Goal: Use online tool/utility: Use online tool/utility

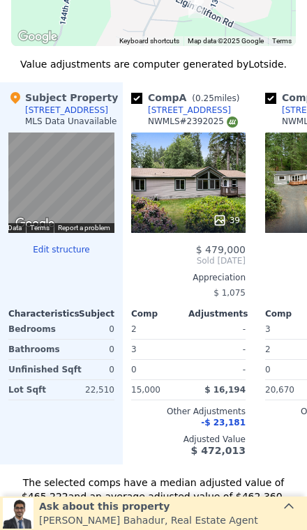
scroll to position [1119, 0]
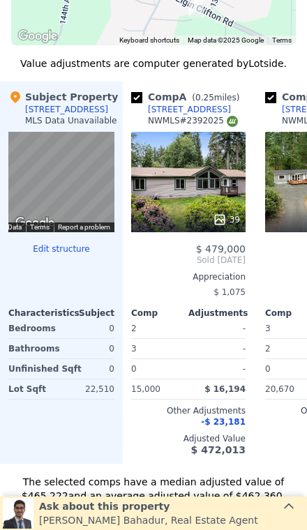
click at [245, 389] on span "$ 16,194" at bounding box center [224, 389] width 41 height 10
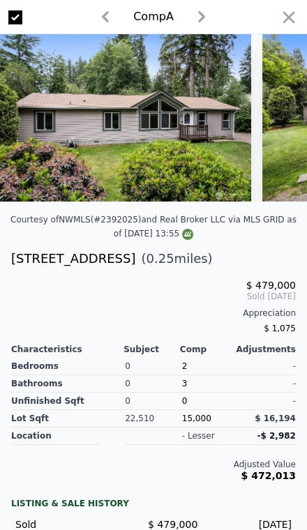
click at [298, 13] on icon "button" at bounding box center [289, 18] width 20 height 20
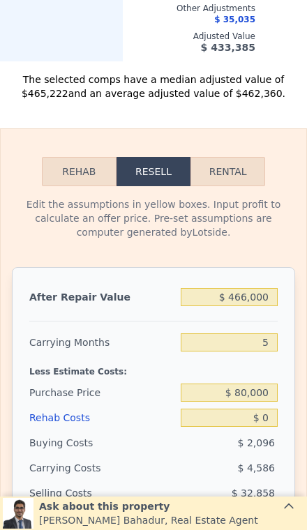
scroll to position [1524, 0]
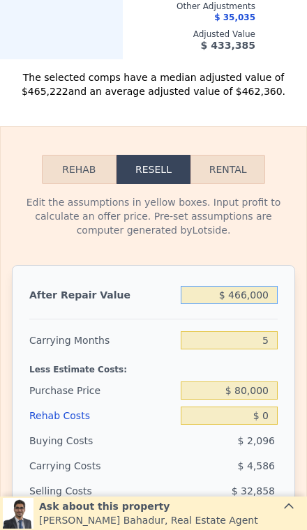
click at [267, 297] on input "$ 466,000" at bounding box center [229, 295] width 97 height 18
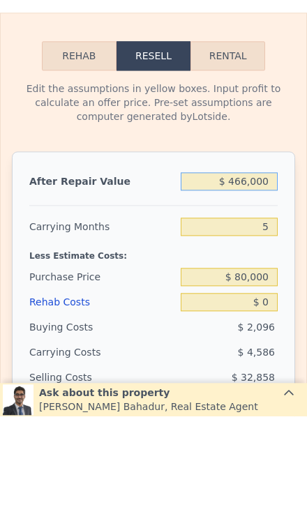
type input "$ 46,600"
type input "-$ 43,164"
type input "$ 4,660"
type input "-$ 82,128"
type input "$ 466"
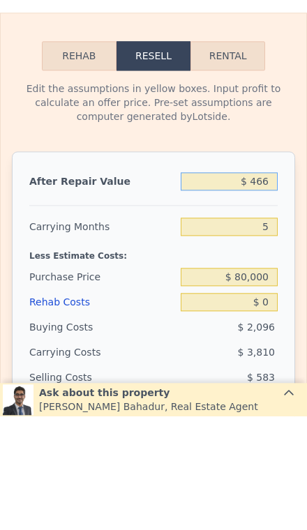
type input "-$ 86,023"
type input "$ 46"
type input "-$ 86,412"
type input "$ 4"
type input "-$ 86,451"
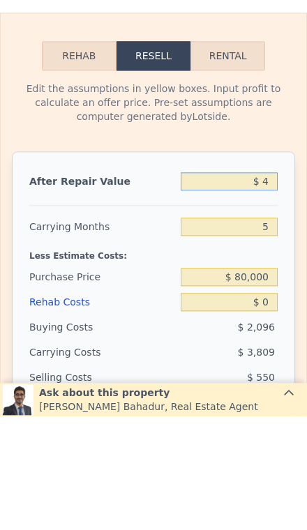
type input "$ 40"
type input "-$ 86,418"
type input "$ 400"
type input "-$ 86,083"
type input "$ 4,000"
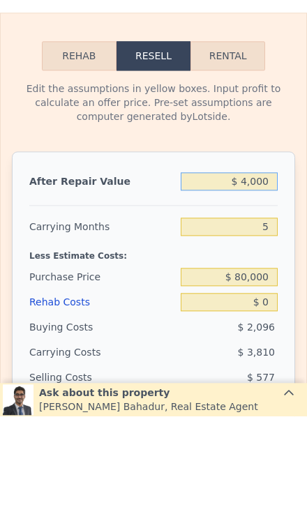
type input "-$ 82,739"
type input "$ 40,000"
type input "-$ 49,295"
type input "$ 400,000"
type input "$ 285,146"
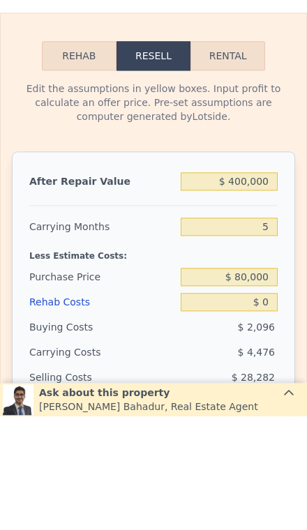
click at [294, 265] on div "After Repair Value $ 400,000 Carrying Months 5 Less Estimate Costs: Purchase Pr…" at bounding box center [153, 459] width 283 height 388
click at [271, 339] on input "5" at bounding box center [229, 340] width 97 height 18
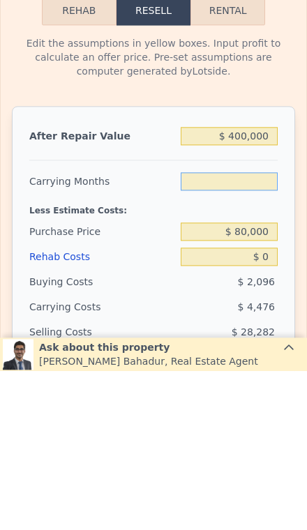
type input "3"
type input "$ 286,937"
type input "3"
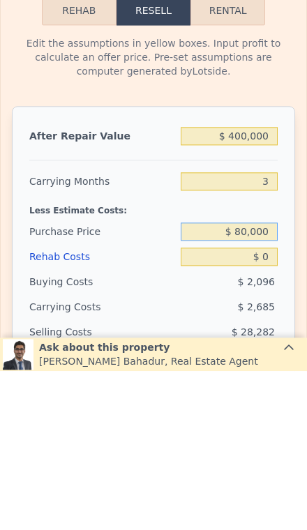
click at [273, 382] on input "$ 80,000" at bounding box center [229, 391] width 97 height 18
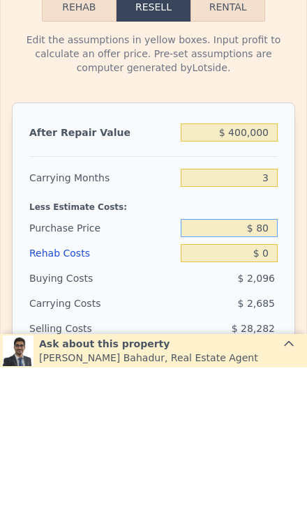
type input "$ 8"
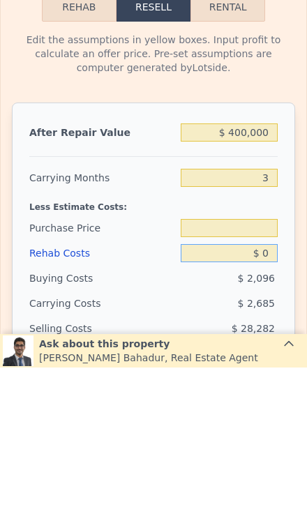
click at [277, 407] on input "$ 0" at bounding box center [229, 416] width 97 height 18
type input "$ 8"
type input "$ 80,000"
type input "$ 286,929"
type input "$ 80"
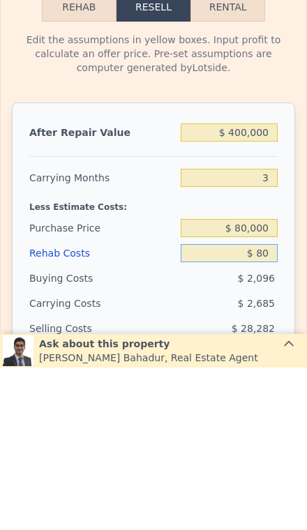
type input "$ 286,853"
type input "$ 800"
type input "$ 286,106"
type input "$ 8,000"
type input "$ 278,632"
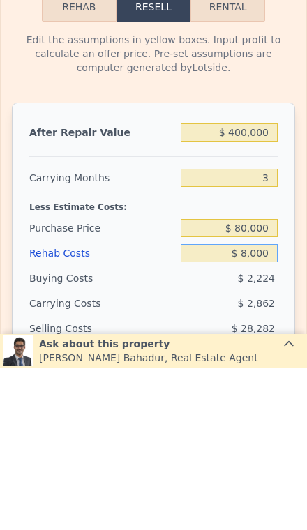
type input "$ 80,000"
type input "$ 203,896"
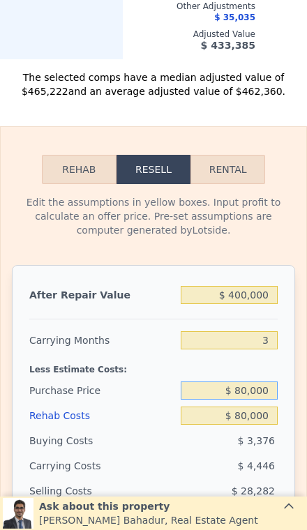
click at [269, 388] on input "$ 80,000" at bounding box center [229, 391] width 97 height 18
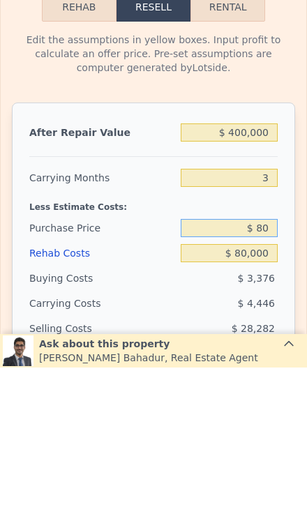
type input "$ 8"
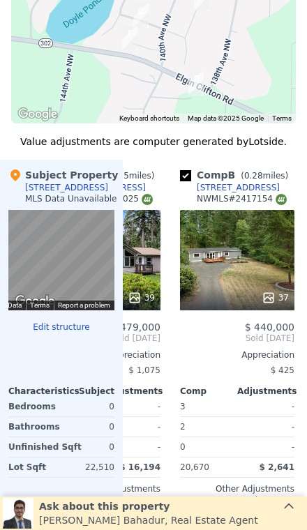
scroll to position [1091, 0]
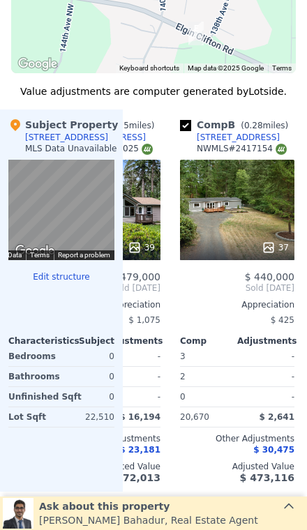
click at [256, 207] on div "37" at bounding box center [237, 210] width 114 height 100
type input "$ 80,000"
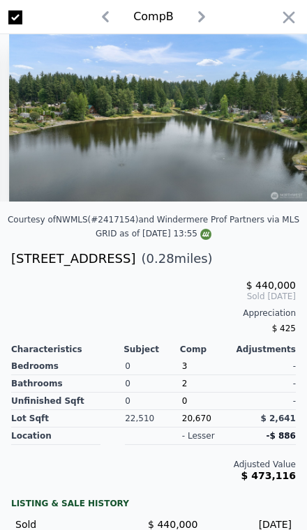
scroll to position [0, 9622]
click at [282, 17] on icon "button" at bounding box center [289, 18] width 20 height 20
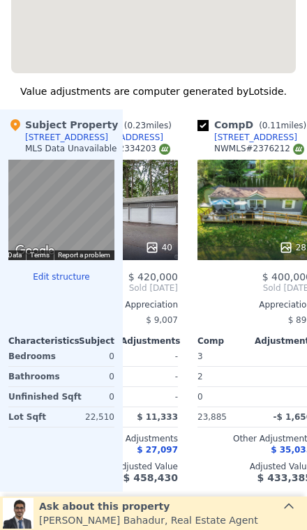
type input "$ 466,000"
type input "5"
type input "$ 0"
type input "$ 346,460"
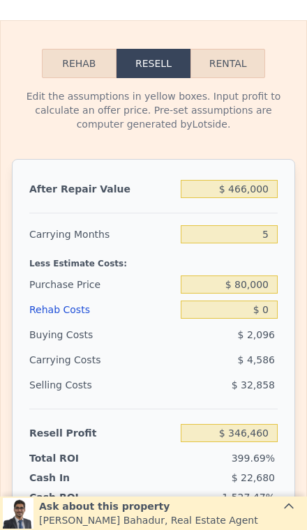
scroll to position [1632, 0]
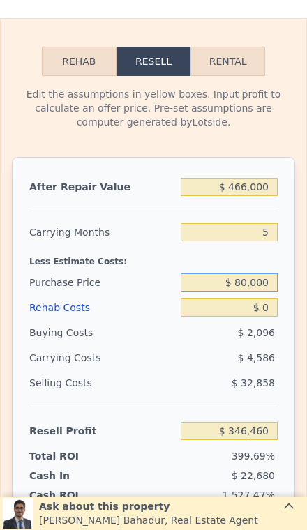
click at [267, 276] on input "$ 80,000" at bounding box center [229, 282] width 97 height 18
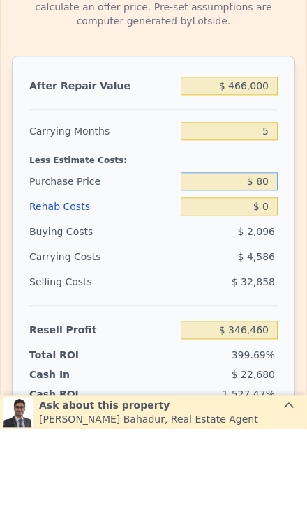
type input "$ 8"
type input "$ 220,000"
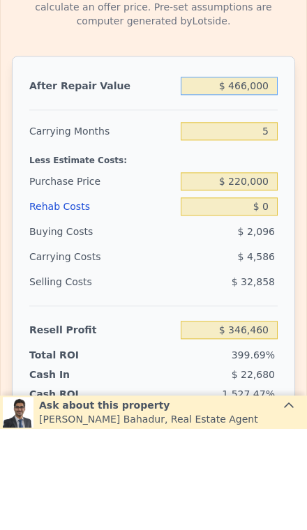
click at [271, 178] on input "$ 466,000" at bounding box center [229, 187] width 97 height 18
type input "$ 198,623"
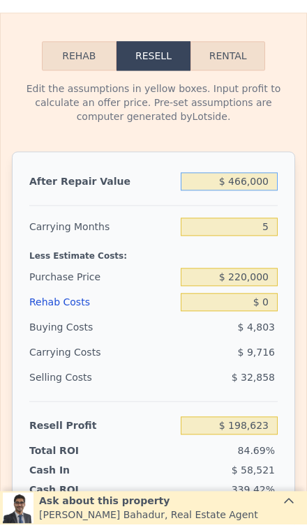
type input "$ 46,600"
type input "-$ 191,001"
type input "$ 4,660"
type input "-$ 229,965"
type input "$ 466"
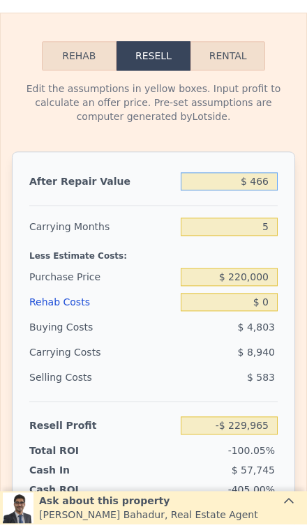
type input "-$ 233,860"
type input "$ 46"
type input "-$ 234,249"
type input "$ 4"
type input "-$ 234,288"
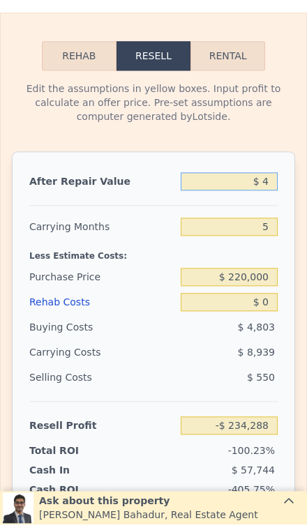
type input "$ 40"
type input "-$ 234,255"
type input "$ 400"
type input "-$ 233,920"
type input "$ 4,000"
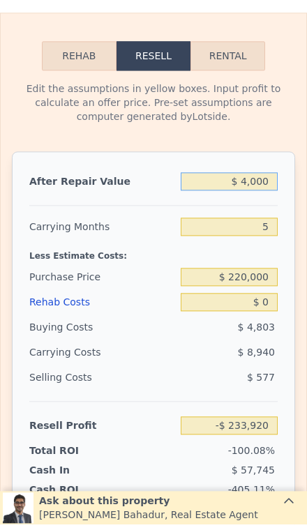
type input "-$ 230,576"
type input "$ 40,000"
type input "-$ 197,132"
type input "$ 400,000"
type input "$ 137,309"
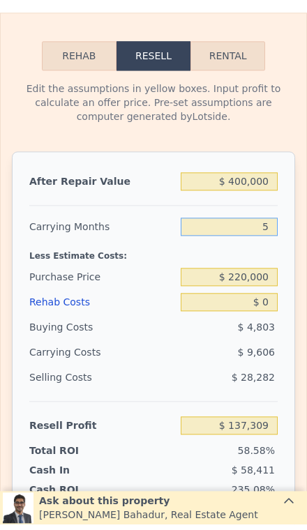
click at [273, 235] on input "5" at bounding box center [229, 232] width 97 height 18
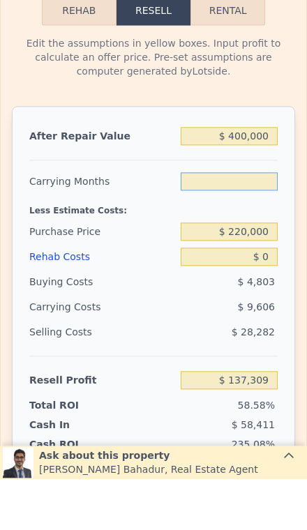
type input "3"
type input "$ 141,152"
type input "3"
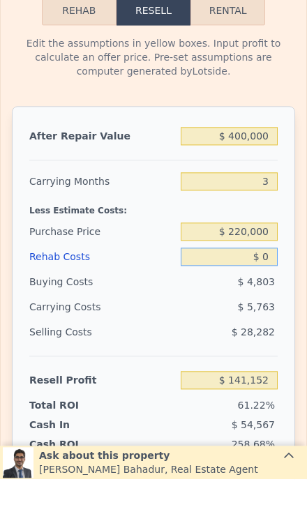
click at [276, 295] on div "$ 0" at bounding box center [229, 307] width 97 height 25
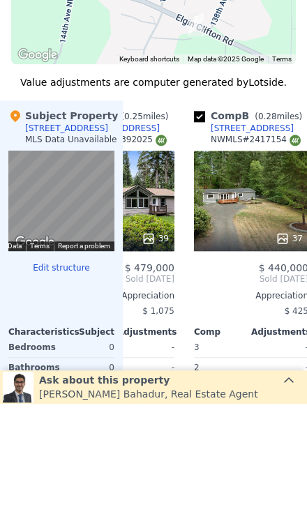
scroll to position [0, 64]
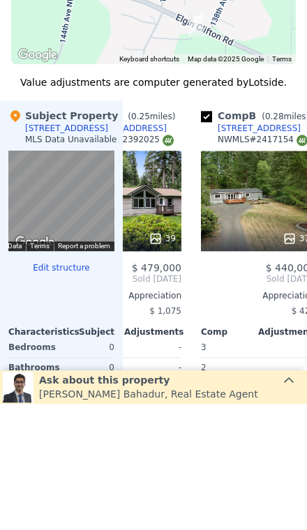
click at [260, 277] on div "37" at bounding box center [258, 327] width 114 height 100
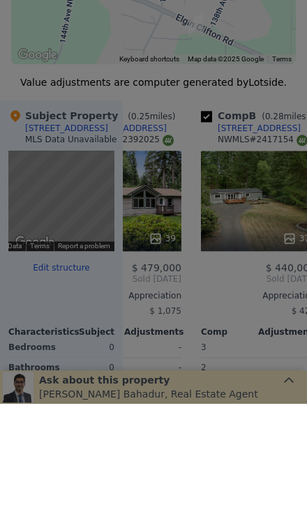
type input "$ 0"
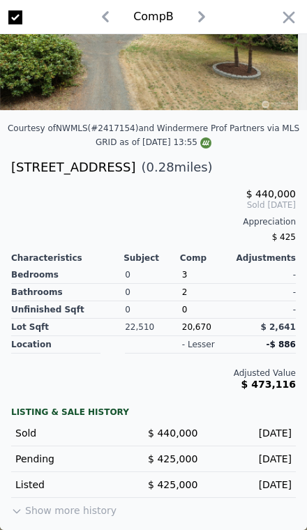
type input "$ 466,000"
type input "5"
type input "$ 346,460"
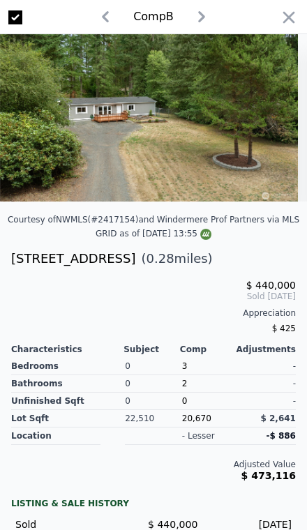
click at [293, 24] on icon "button" at bounding box center [289, 18] width 20 height 20
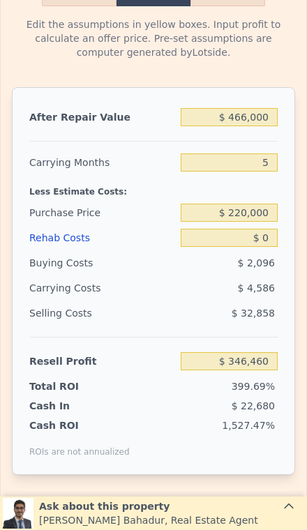
scroll to position [1630, 0]
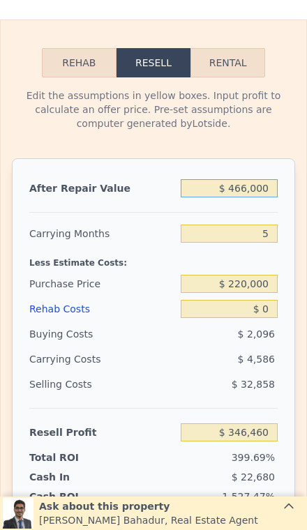
click at [273, 191] on input "$ 466,000" at bounding box center [229, 188] width 97 height 18
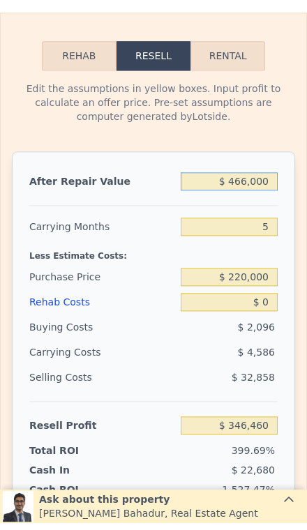
type input "$ 46,600"
type input "-$ 43,164"
type input "$ 4,660"
type input "-$ 82,128"
type input "$ 466"
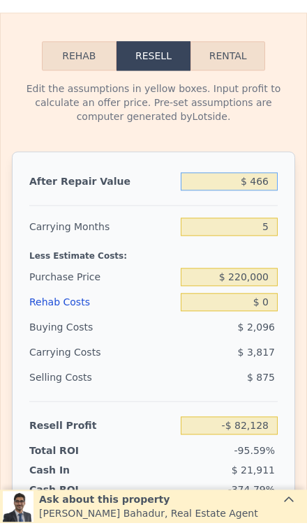
type input "-$ 86,023"
type input "$ 46"
type input "-$ 86,412"
type input "$ 4"
type input "-$ 86,451"
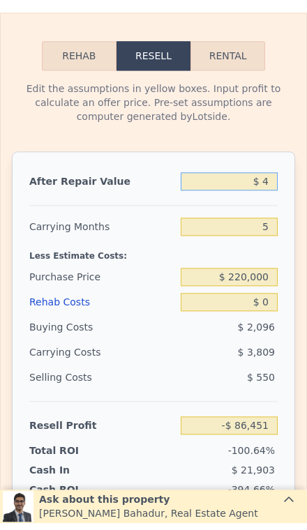
type input "$ 40"
type input "-$ 86,418"
type input "$ 400"
type input "-$ 86,083"
type input "$ 4,000"
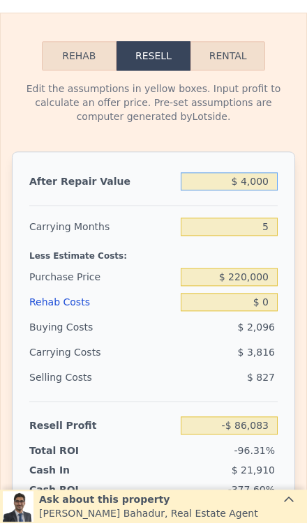
type input "-$ 82,739"
type input "$ 40,000"
type input "-$ 49,295"
type input "$ 400,000"
type input "$ 285,146"
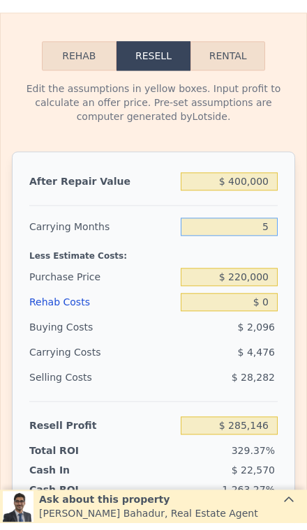
click at [273, 230] on input "5" at bounding box center [229, 234] width 97 height 18
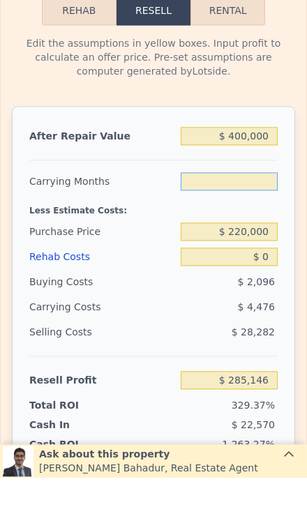
type input "3"
type input "$ 286,937"
type input "3"
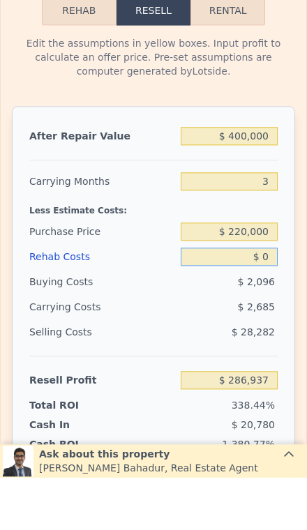
click at [271, 300] on input "$ 0" at bounding box center [229, 309] width 97 height 18
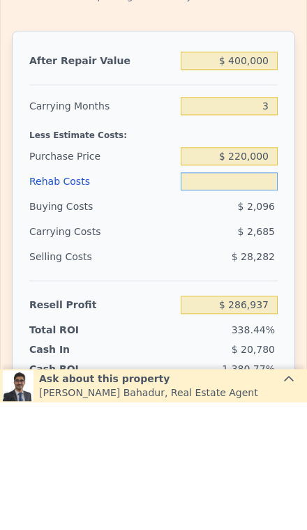
type input "$ 7"
type input "$ 286,930"
type input "$ 70"
type input "$ 286,863"
type input "$ 700"
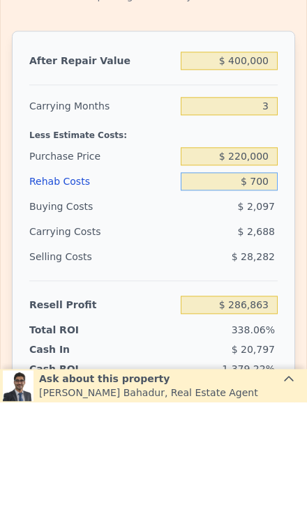
type input "$ 286,211"
type input "$ 7,000"
type input "$ 279,672"
type input "$ 70,000"
type input "$ 214,278"
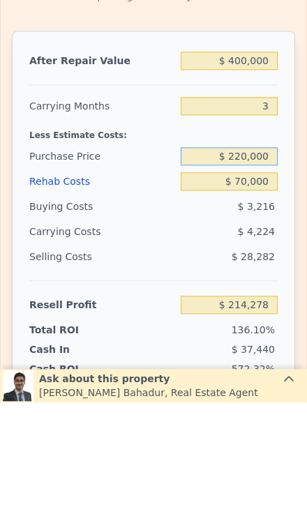
click at [269, 275] on input "$ 220,000" at bounding box center [229, 284] width 97 height 18
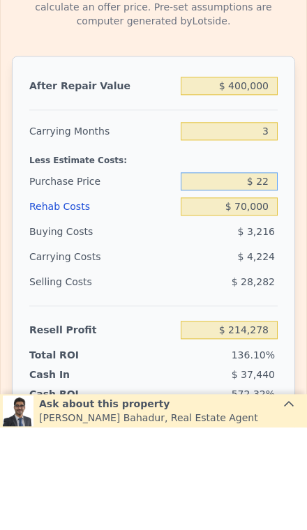
type input "$ 2"
type input "$ 250,000"
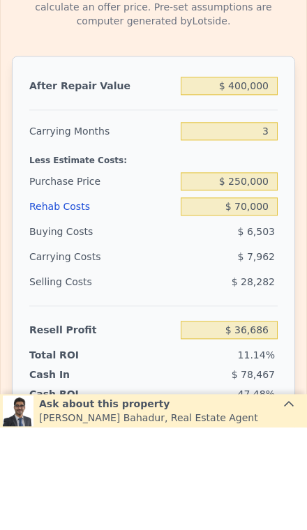
type input "$ 37,253"
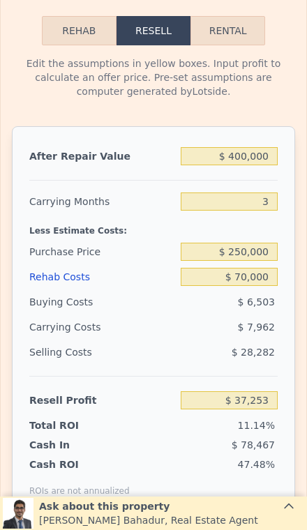
scroll to position [1679, 0]
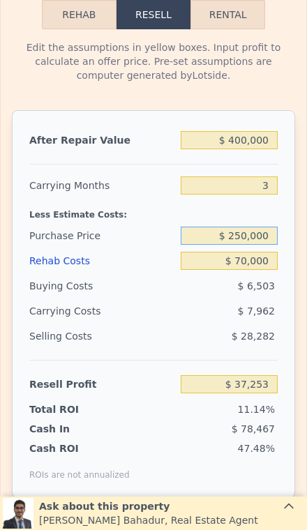
click at [271, 236] on input "$ 250,000" at bounding box center [229, 236] width 97 height 18
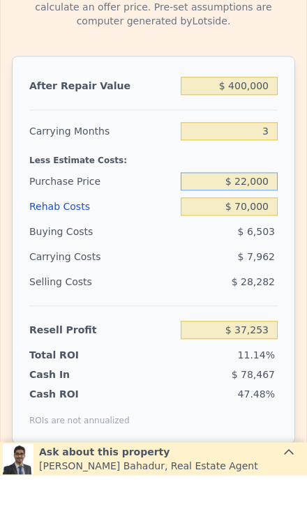
type input "$ 220,000"
type input "$ 68,493"
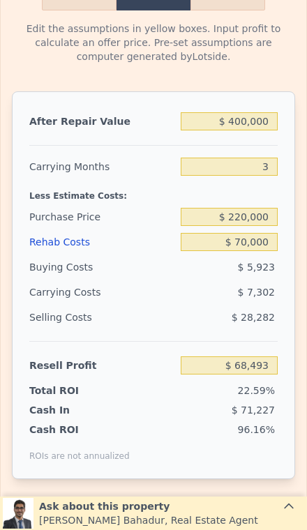
scroll to position [1700, 0]
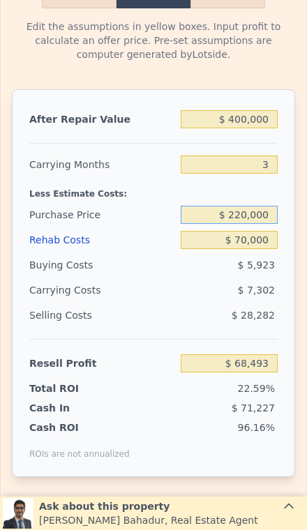
click at [270, 220] on input "$ 220,000" at bounding box center [229, 215] width 97 height 18
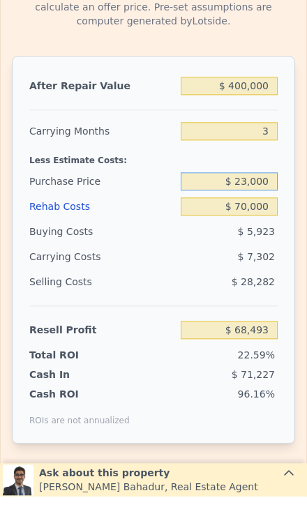
type input "$ 230,000"
type input "$ 58,078"
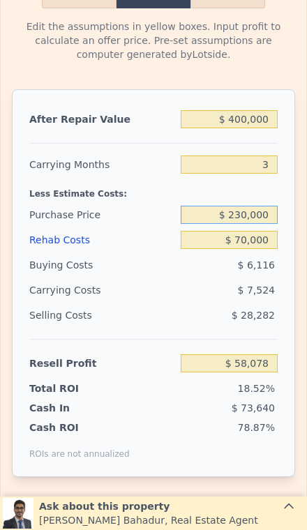
click at [272, 214] on input "$ 230,000" at bounding box center [229, 215] width 97 height 18
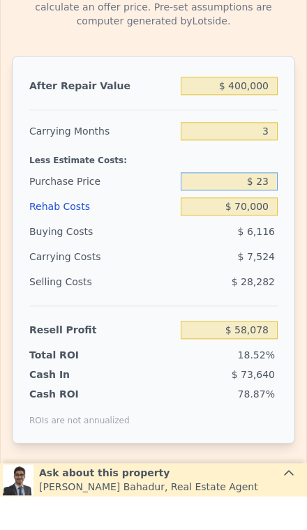
type input "$ 2"
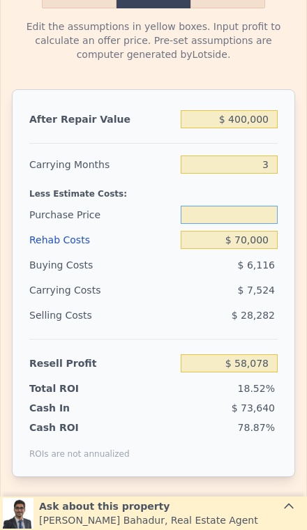
click at [271, 222] on input "text" at bounding box center [229, 215] width 97 height 18
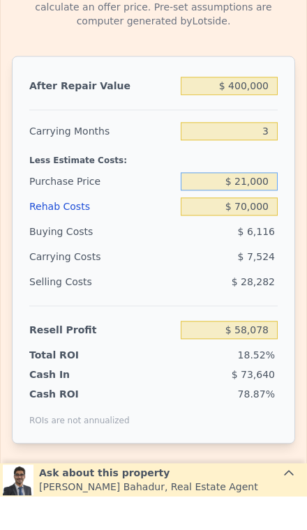
type input "$ 210,000"
type input "$ 78,906"
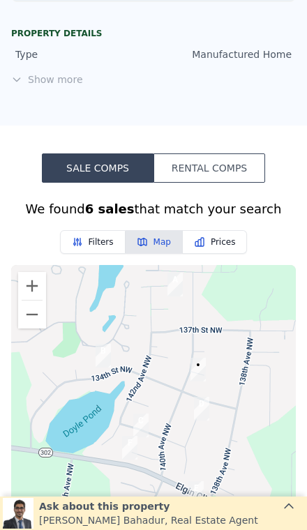
scroll to position [626, 0]
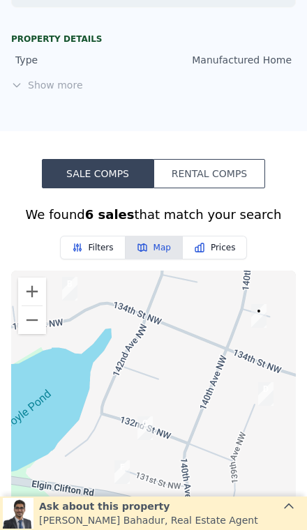
click at [32, 329] on button "Zoom out" at bounding box center [32, 320] width 28 height 28
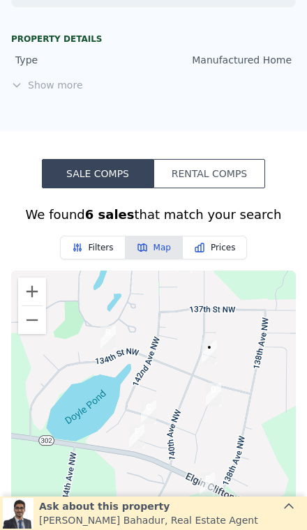
click at [36, 330] on button "Zoom out" at bounding box center [32, 320] width 28 height 28
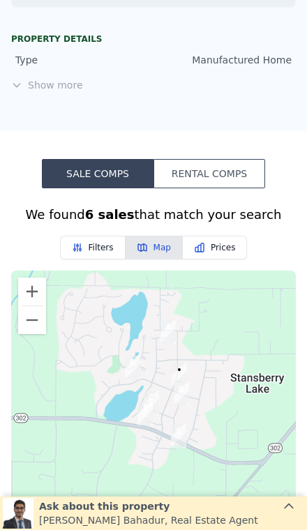
click at [41, 324] on button "Zoom out" at bounding box center [32, 320] width 28 height 28
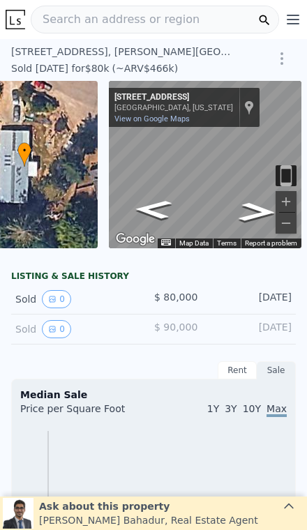
scroll to position [0, 0]
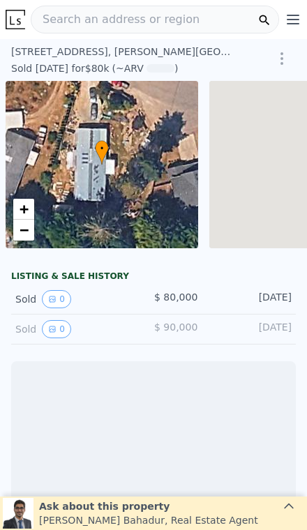
scroll to position [0, 100]
